Goal: Task Accomplishment & Management: Complete application form

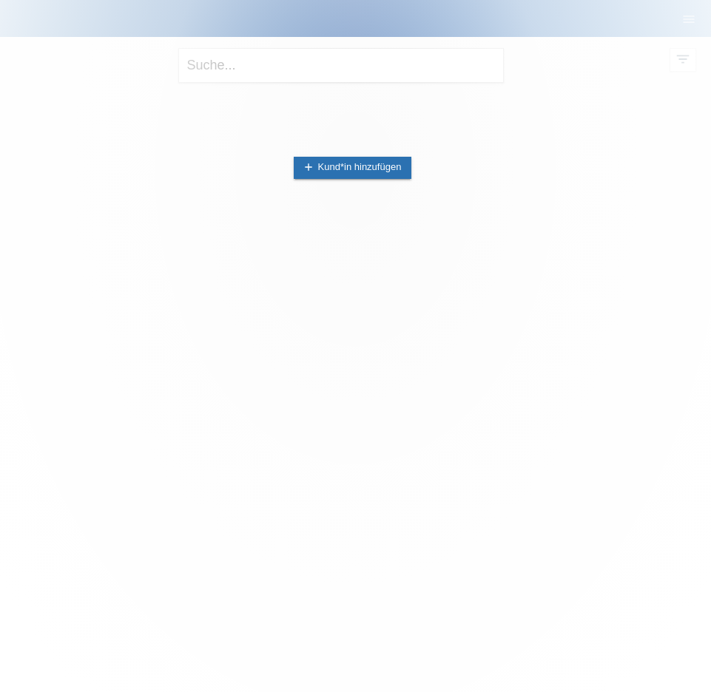
click at [200, 240] on div at bounding box center [355, 346] width 711 height 692
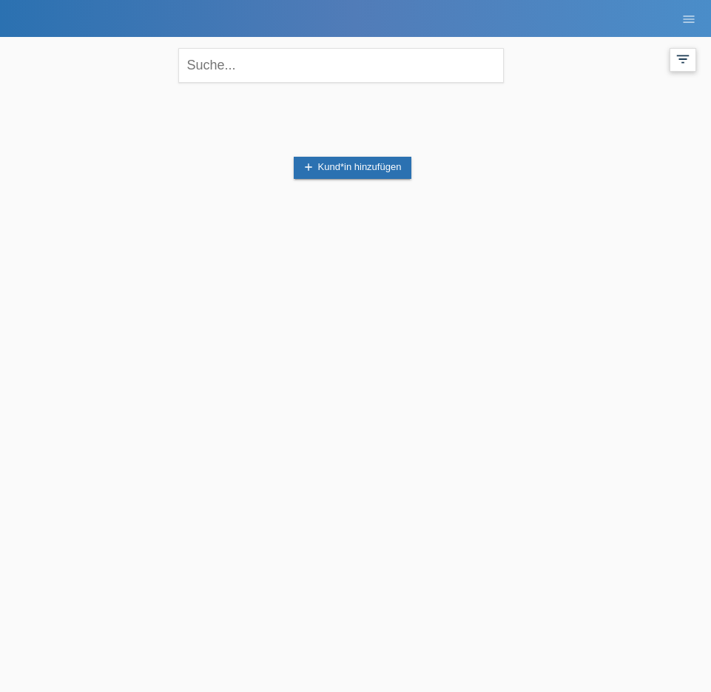
click at [680, 60] on icon "filter_list" at bounding box center [682, 59] width 16 height 16
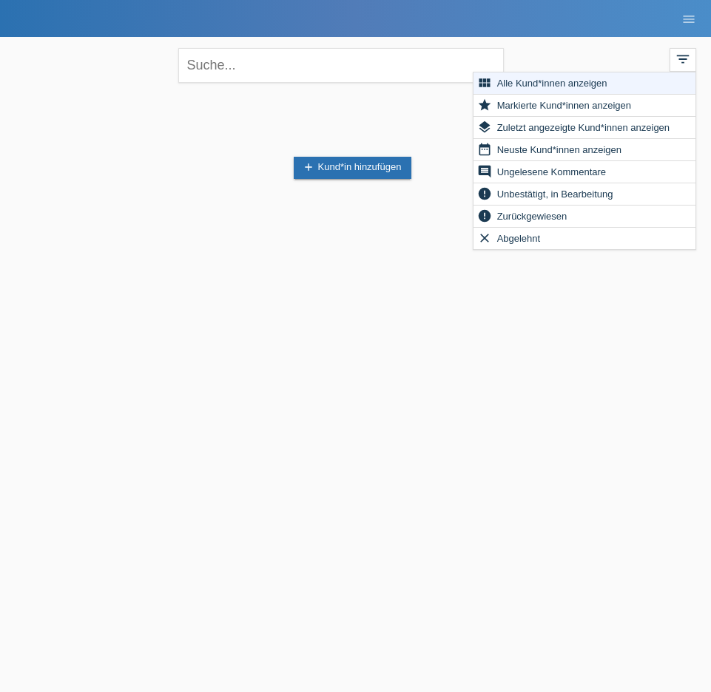
click at [264, 253] on html "POS — MF Group Kund*innen Einkäufe E-Mail Support menu account_circle womondo G…" at bounding box center [355, 126] width 711 height 253
click at [353, 253] on html "POS — MF Group Kund*innen Einkäufe E-Mail Support menu account_circle womondo G…" at bounding box center [355, 126] width 711 height 253
click at [629, 46] on div "close filter_list view_module Alle Kund*innen anzeigen star Markierte Kund*inne…" at bounding box center [355, 63] width 696 height 53
click at [361, 163] on link "add Kund*in hinzufügen" at bounding box center [353, 168] width 118 height 22
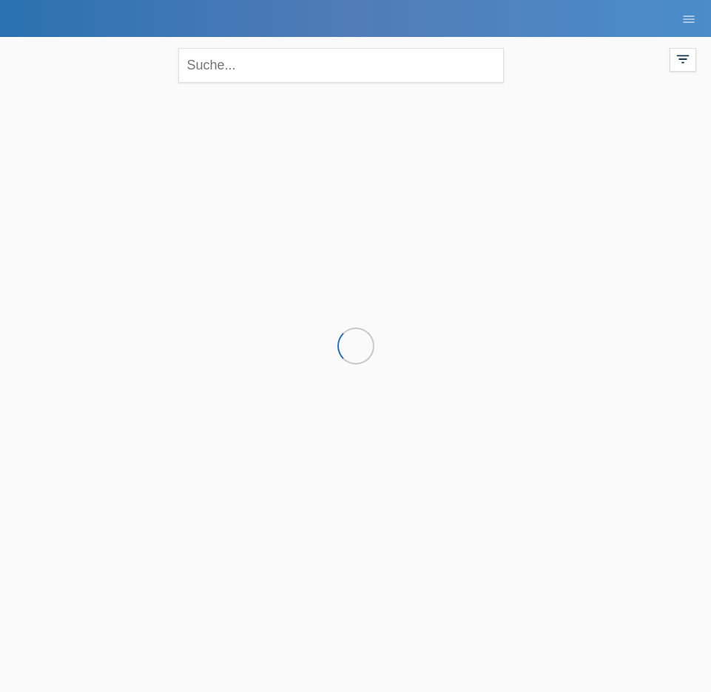
click at [692, 21] on icon "menu" at bounding box center [688, 19] width 15 height 15
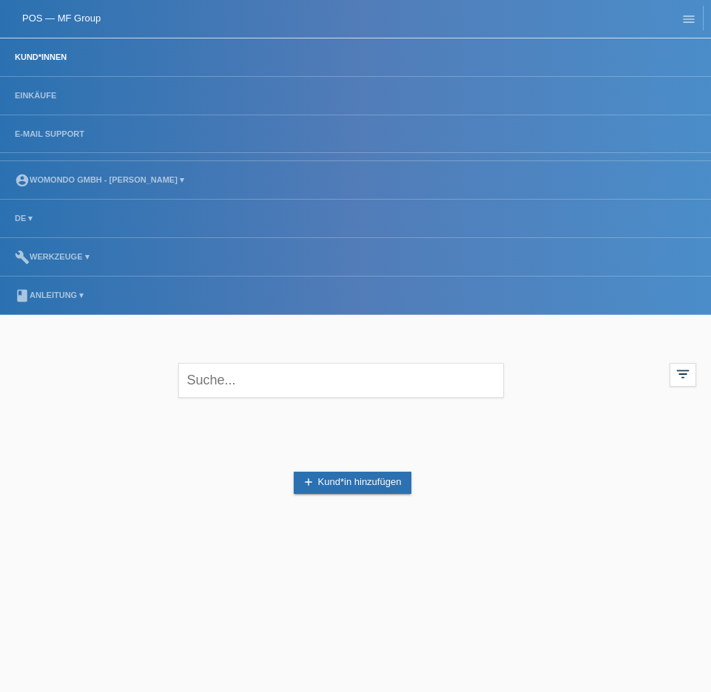
click at [123, 498] on div "add Kund*in hinzufügen" at bounding box center [355, 483] width 681 height 141
click at [40, 96] on link "Einkäufe" at bounding box center [35, 95] width 56 height 9
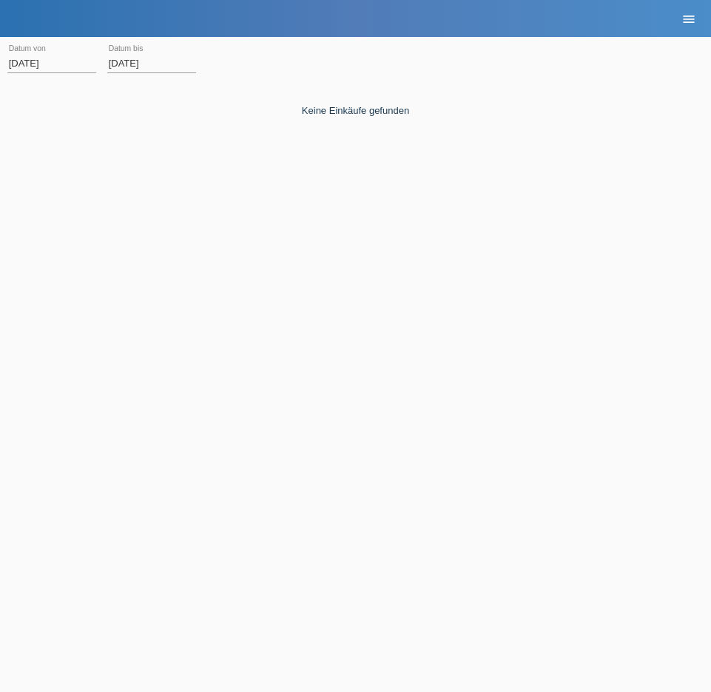
click at [694, 18] on icon "menu" at bounding box center [688, 19] width 15 height 15
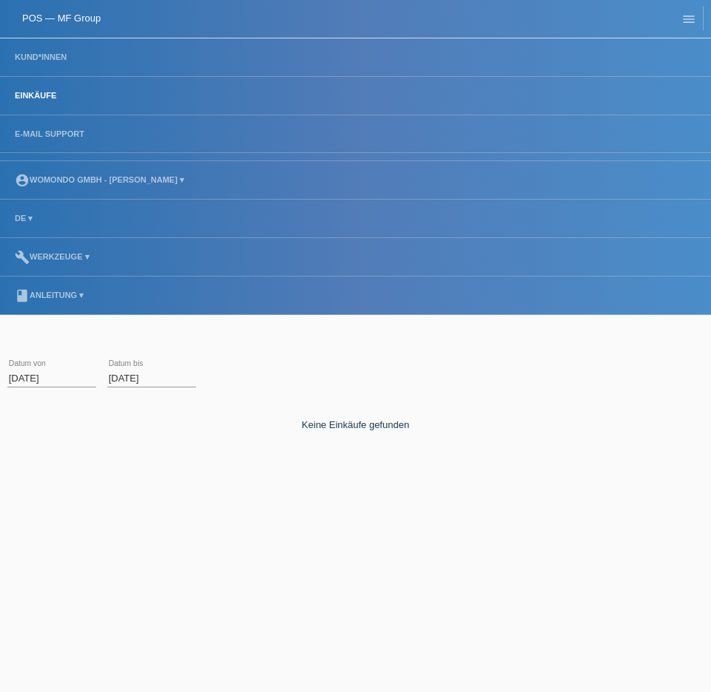
click at [69, 15] on link "POS — MF Group" at bounding box center [61, 18] width 78 height 11
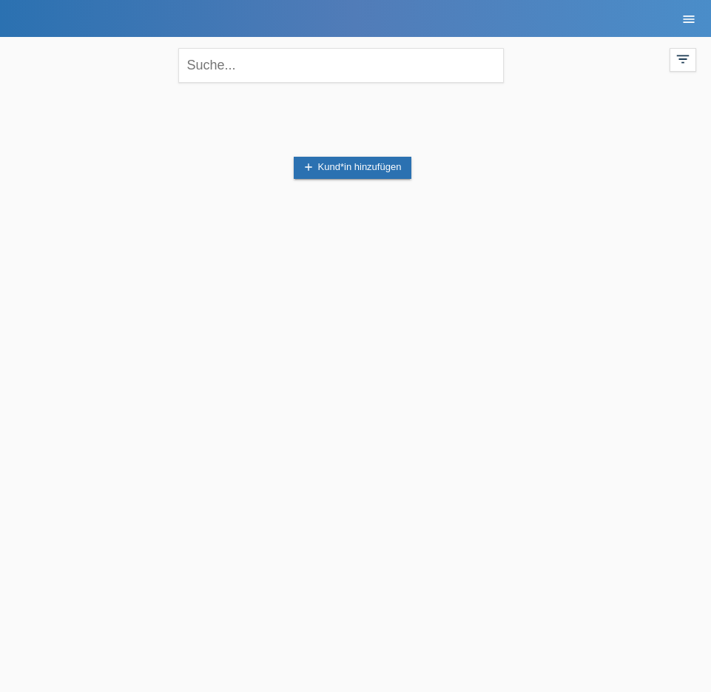
click at [691, 21] on icon "menu" at bounding box center [688, 19] width 15 height 15
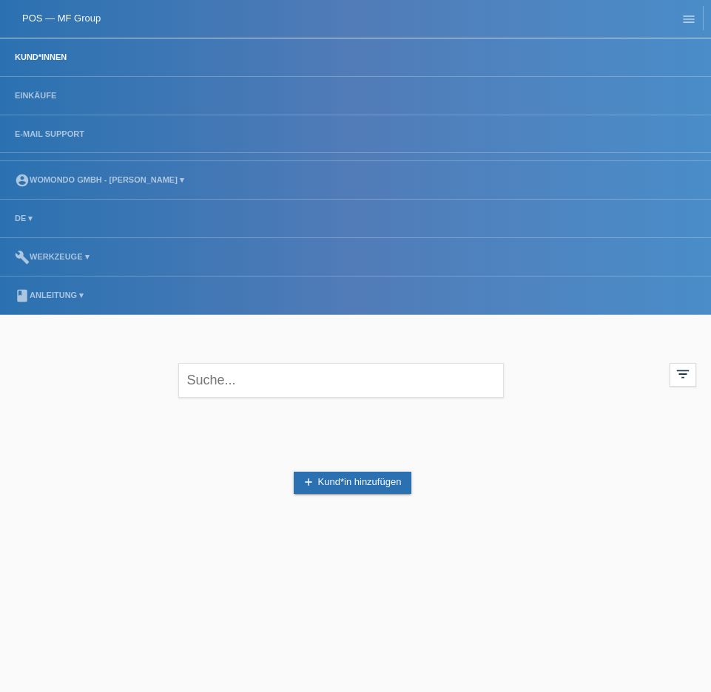
click at [49, 55] on link "Kund*innen" at bounding box center [40, 57] width 67 height 9
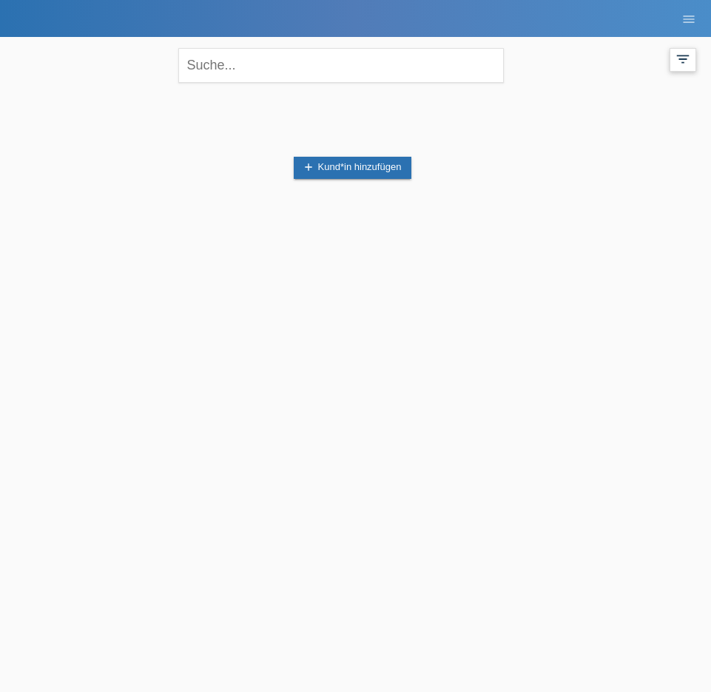
click at [688, 56] on icon "filter_list" at bounding box center [682, 59] width 16 height 16
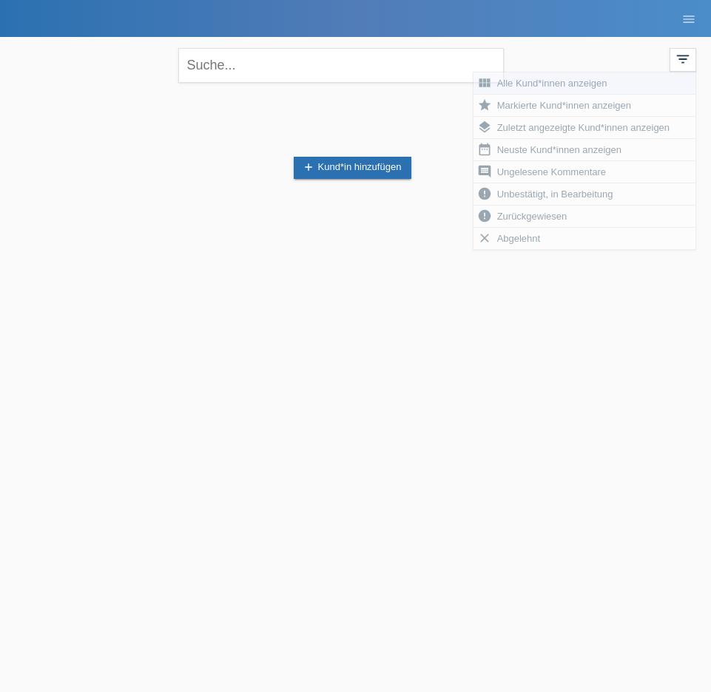
drag, startPoint x: 620, startPoint y: 47, endPoint x: 605, endPoint y: 46, distance: 14.8
click at [620, 47] on div "close filter_list view_module Alle Kund*innen anzeigen star Markierte Kund*inne…" at bounding box center [355, 63] width 696 height 53
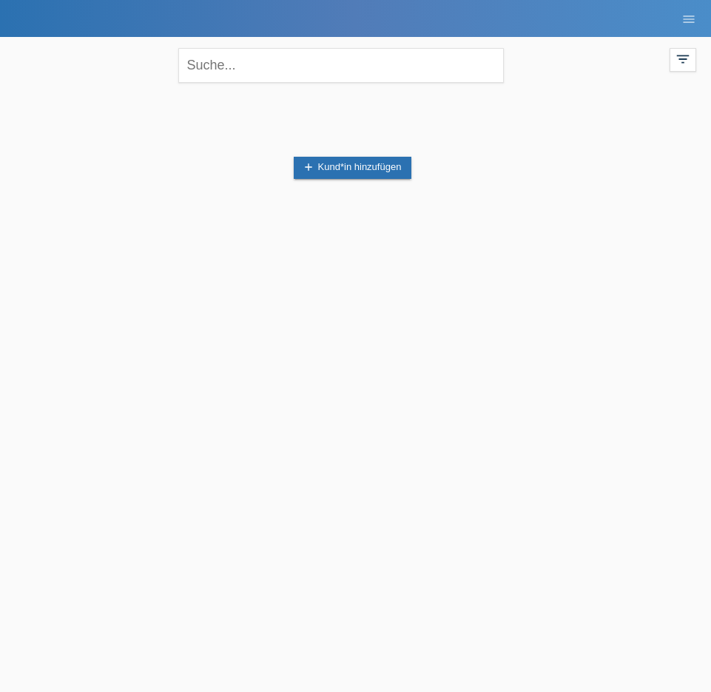
click at [78, 253] on html "POS — MF Group Kund*innen Einkäufe E-Mail Support menu account_circle womondo G…" at bounding box center [355, 126] width 711 height 253
click at [104, 140] on div "add Kund*in hinzufügen" at bounding box center [355, 168] width 681 height 141
click at [275, 57] on input "text" at bounding box center [340, 65] width 325 height 35
click at [687, 66] on icon "filter_list" at bounding box center [682, 59] width 16 height 16
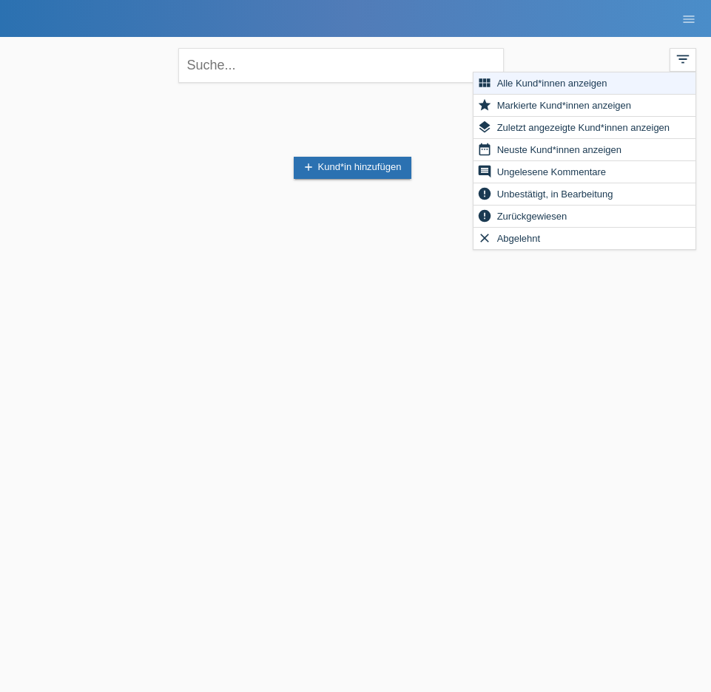
click at [129, 169] on div "add Kund*in hinzufügen" at bounding box center [355, 168] width 681 height 141
